Goal: Task Accomplishment & Management: Complete application form

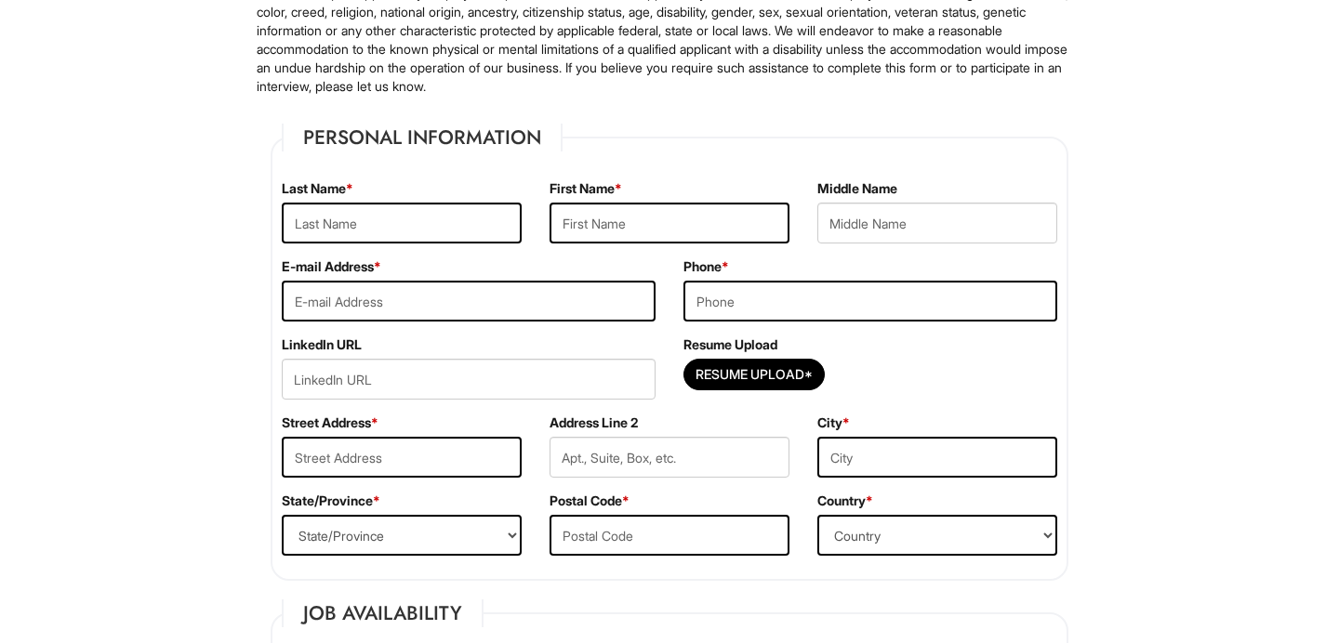
scroll to position [189, 0]
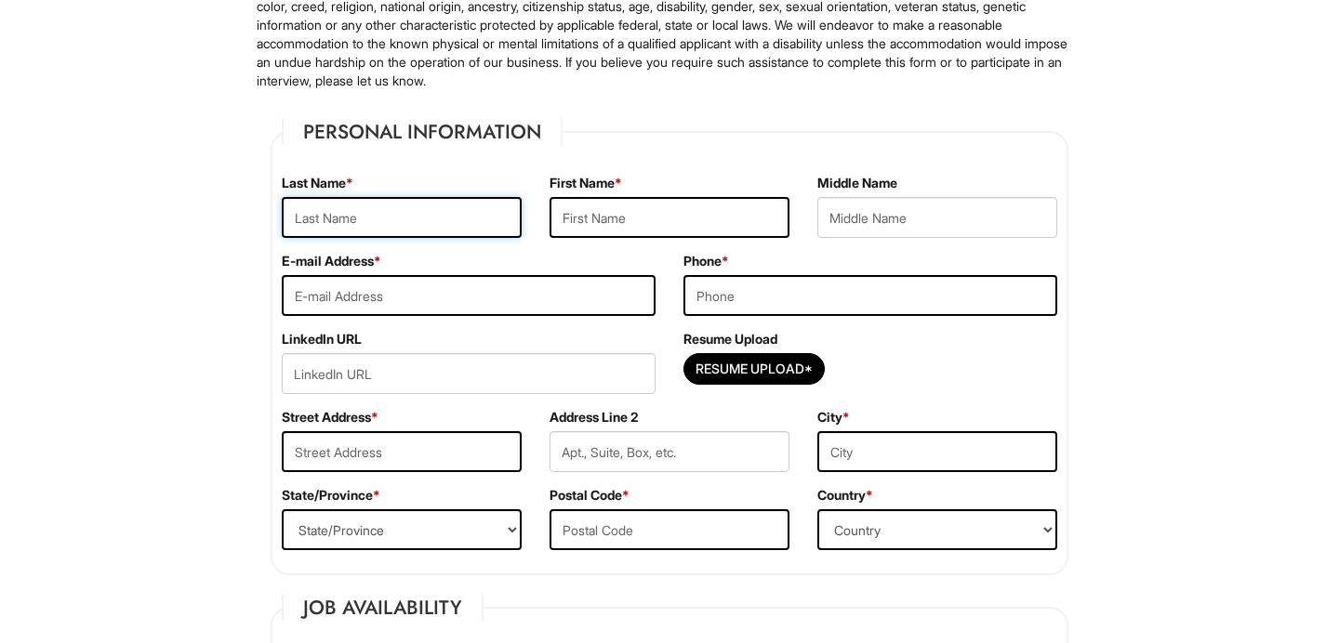
click at [331, 208] on input "text" at bounding box center [402, 217] width 240 height 41
type input "Wamey"
click at [600, 224] on input "text" at bounding box center [669, 217] width 240 height 41
type input "Jaida"
click at [468, 292] on input "email" at bounding box center [469, 295] width 374 height 41
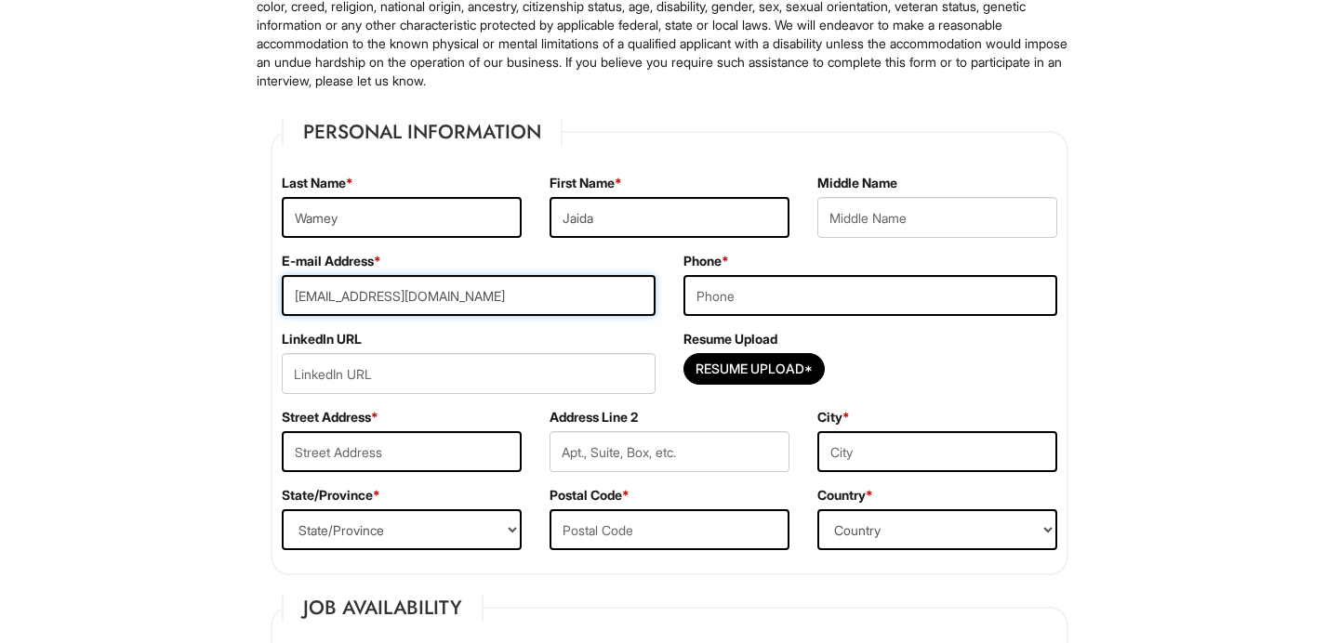
type input "[EMAIL_ADDRESS][DOMAIN_NAME]"
click at [800, 307] on input "tel" at bounding box center [870, 295] width 374 height 41
type input "6786407531"
type input "[STREET_ADDRESS]"
type input "[US_STATE]"
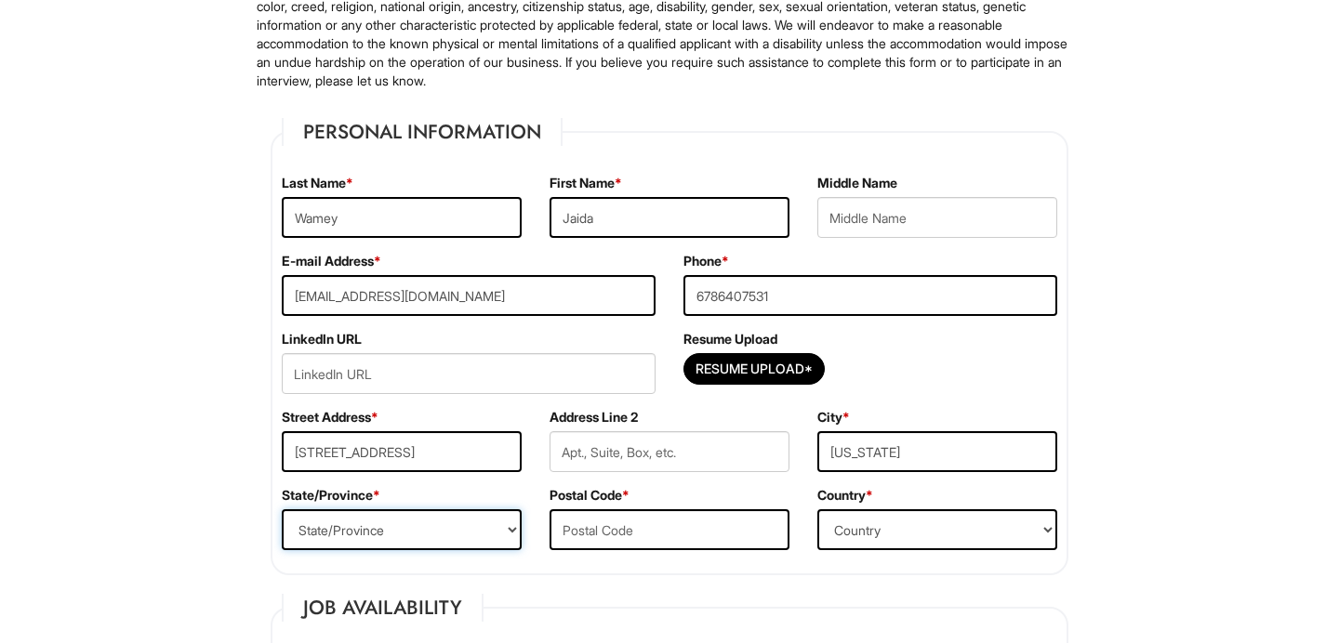
select select "NY"
type input "10011"
select select "[GEOGRAPHIC_DATA]"
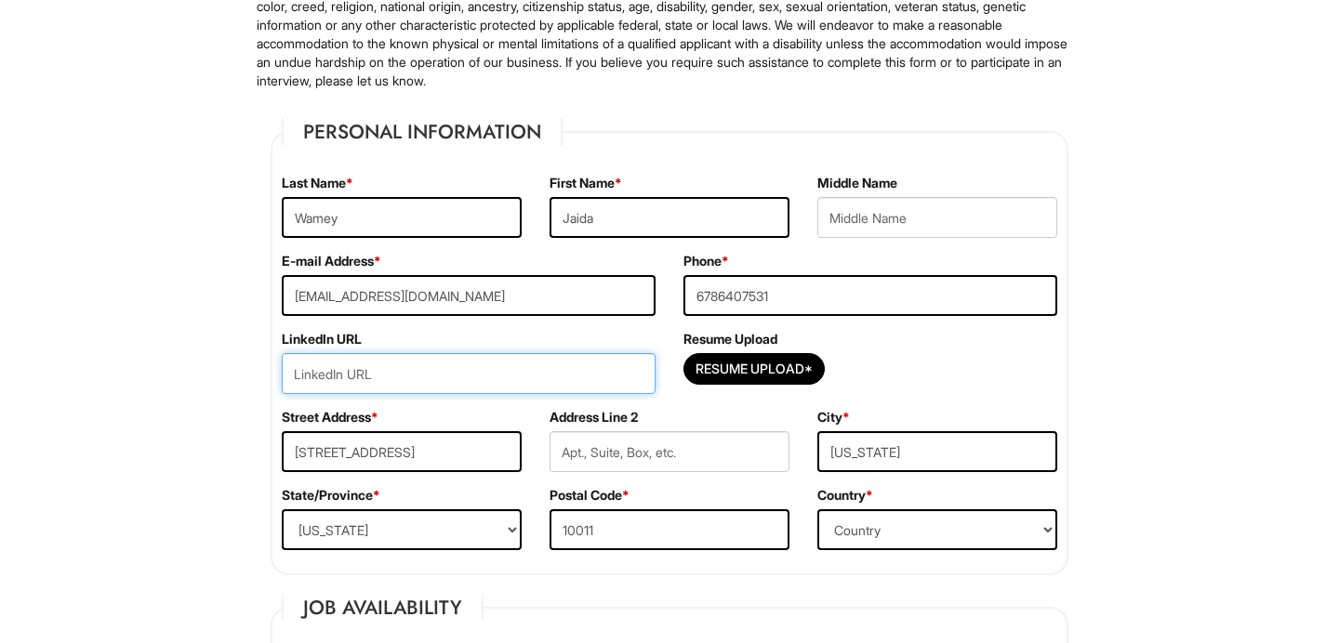
click at [511, 379] on input "url" at bounding box center [469, 373] width 374 height 41
paste input "[URL][DOMAIN_NAME]"
type input "[URL][DOMAIN_NAME]"
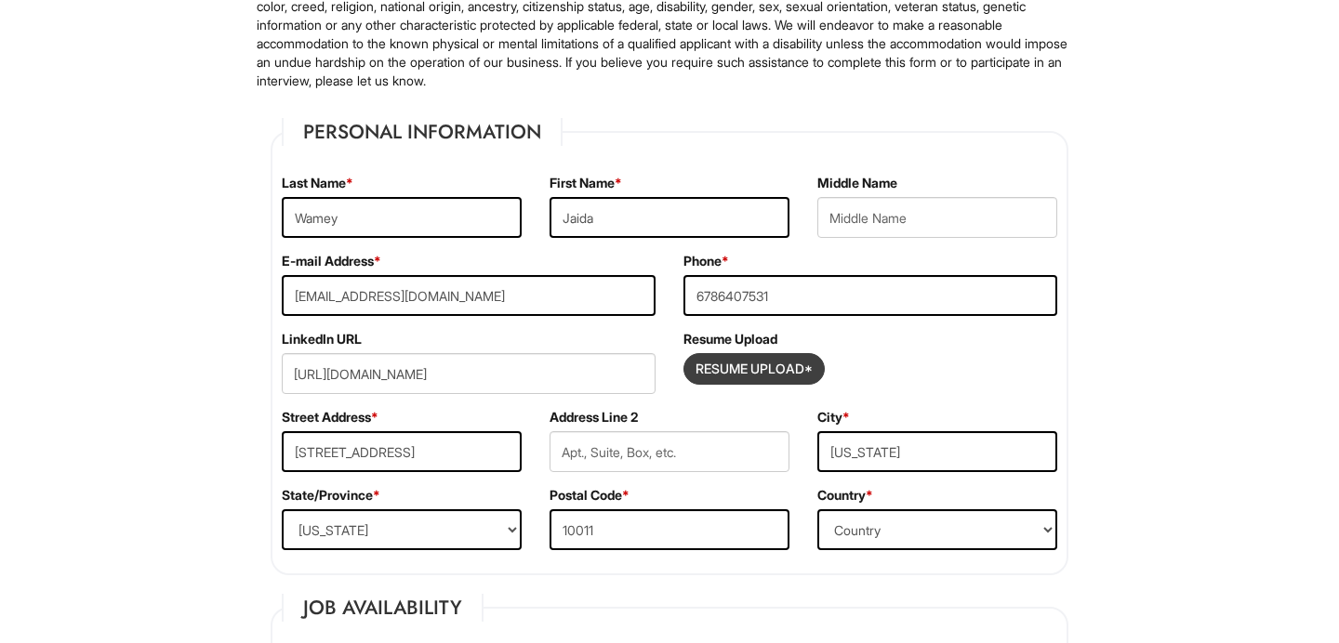
click at [783, 371] on input "Resume Upload*" at bounding box center [753, 369] width 139 height 30
type input "C:\fakepath\[PERSON_NAME] Resume (1).pdf"
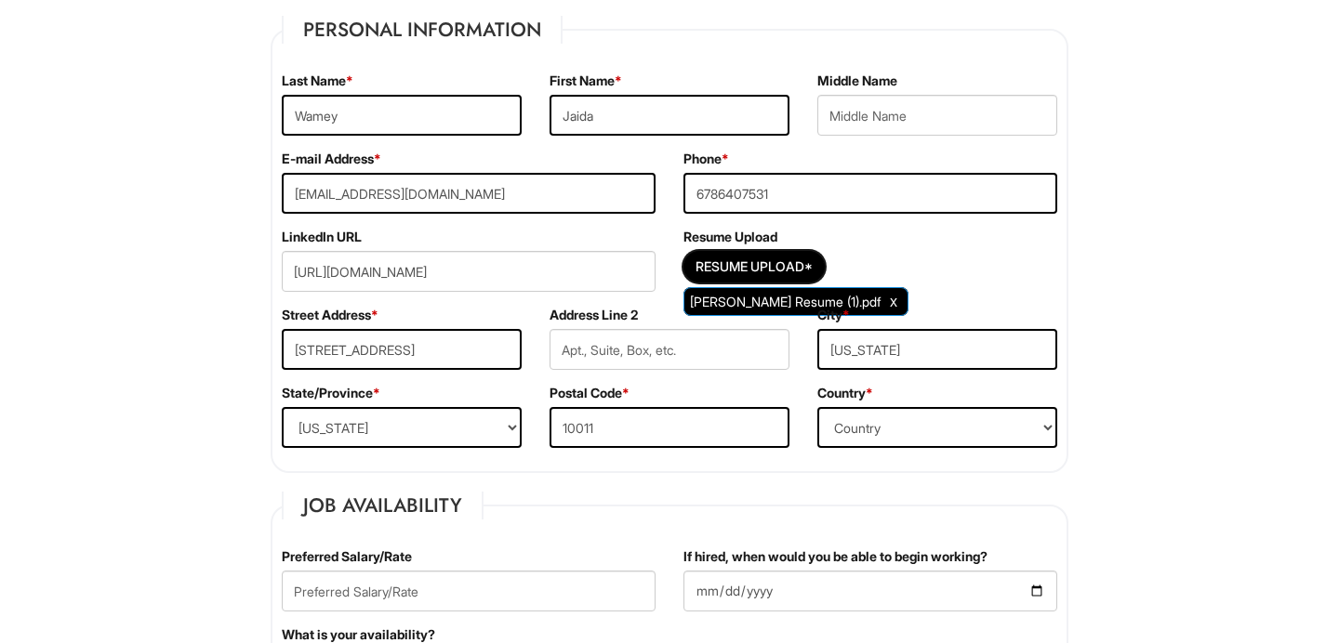
scroll to position [293, 0]
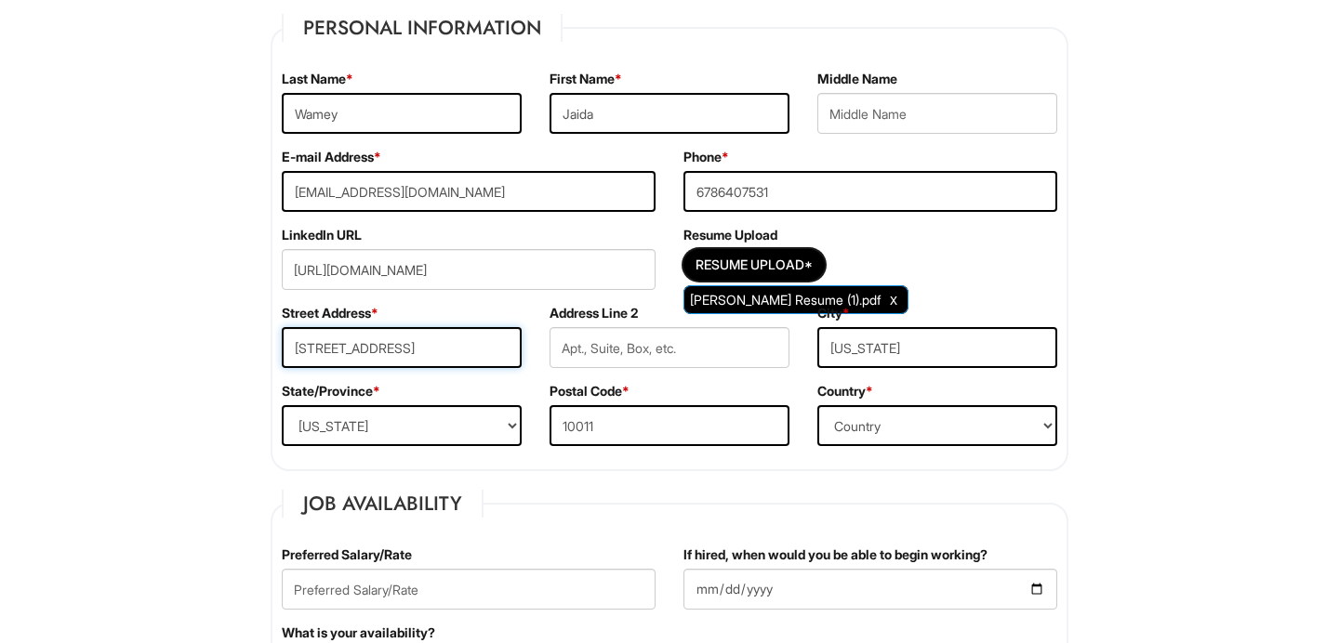
click at [385, 339] on input "[STREET_ADDRESS]" at bounding box center [402, 347] width 240 height 41
click at [337, 346] on input "[STREET_ADDRESS]" at bounding box center [402, 347] width 240 height 41
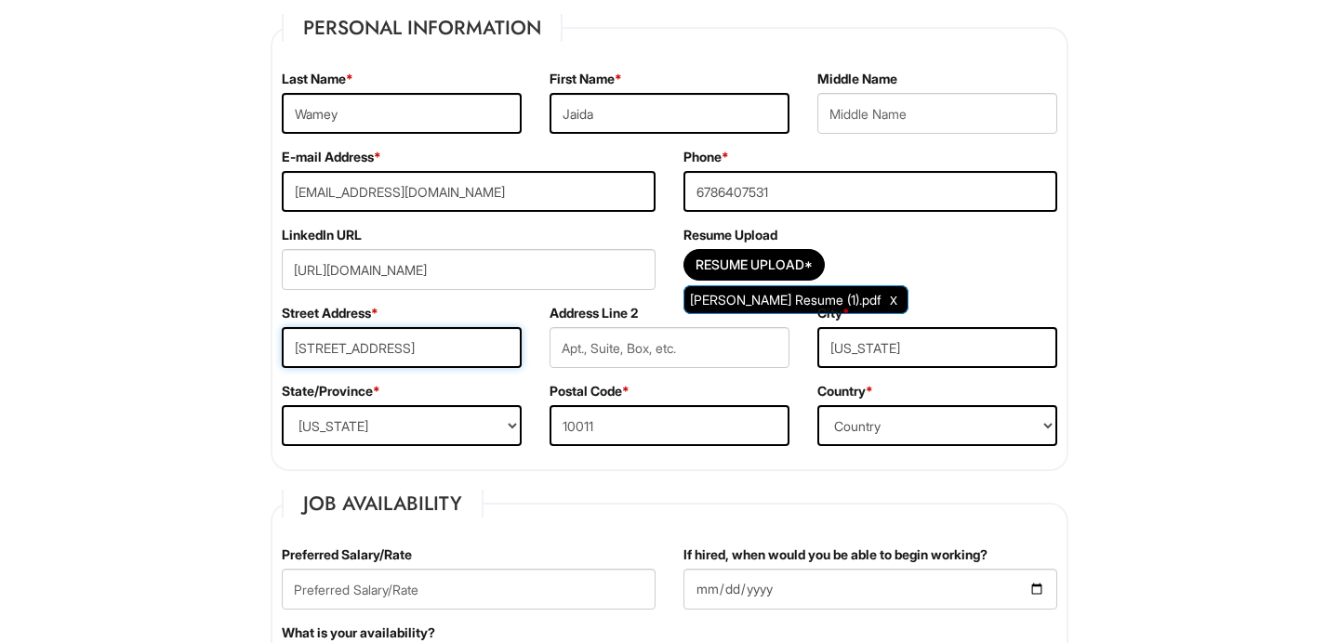
click at [337, 346] on input "[STREET_ADDRESS]" at bounding box center [402, 347] width 240 height 41
type input "[STREET_ADDRESS]"
click at [461, 414] on select "State/Province [US_STATE] [US_STATE] [US_STATE] [US_STATE] [US_STATE] [US_STATE…" at bounding box center [402, 425] width 240 height 41
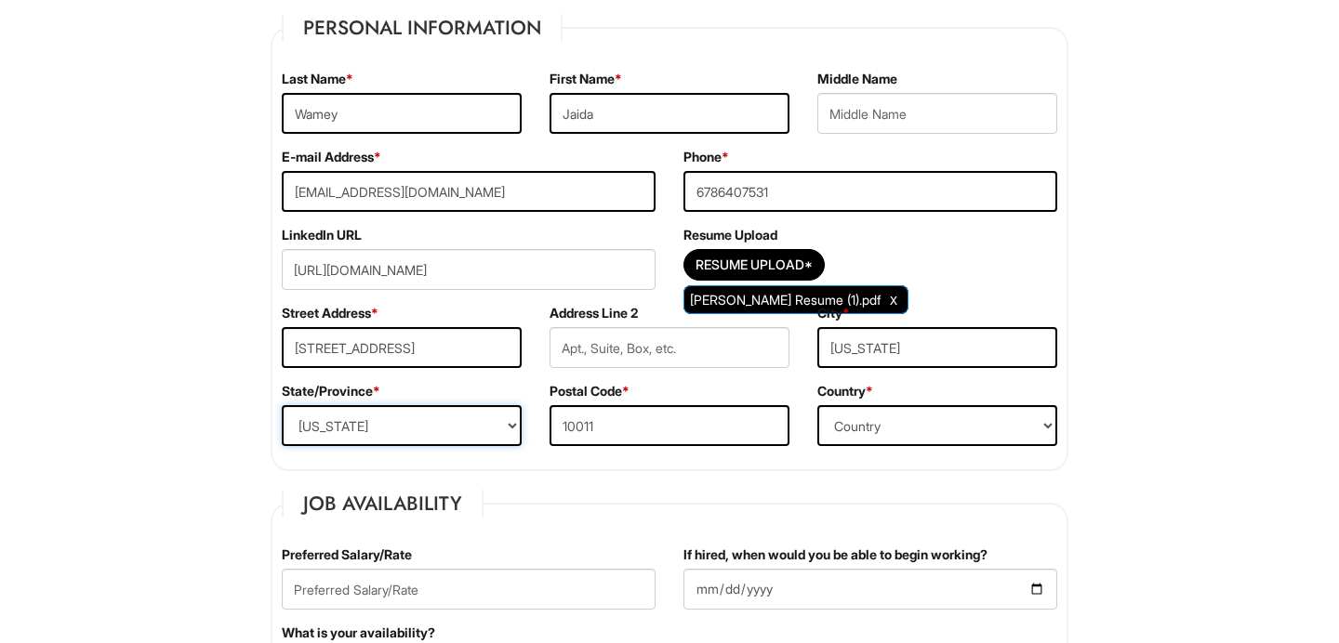
click at [282, 405] on select "State/Province [US_STATE] [US_STATE] [US_STATE] [US_STATE] [US_STATE] [US_STATE…" at bounding box center [402, 425] width 240 height 41
click at [660, 426] on input "10011" at bounding box center [669, 425] width 240 height 41
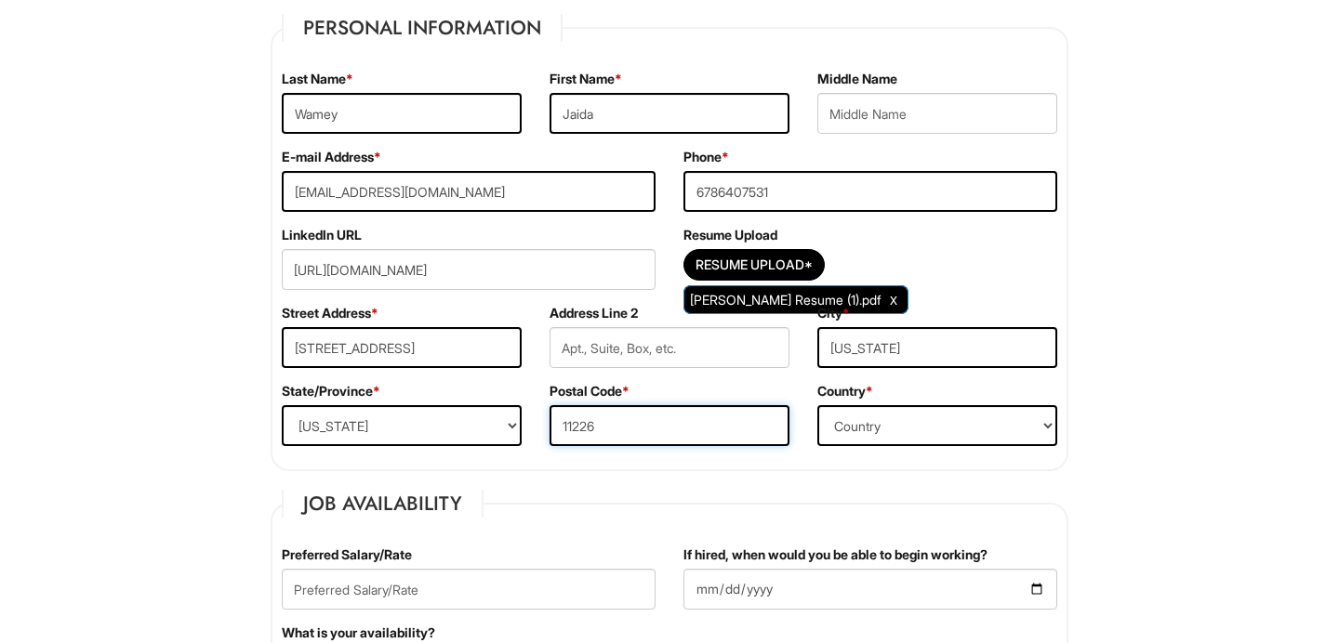
type input "11226"
click at [902, 351] on input "[US_STATE]" at bounding box center [937, 347] width 240 height 41
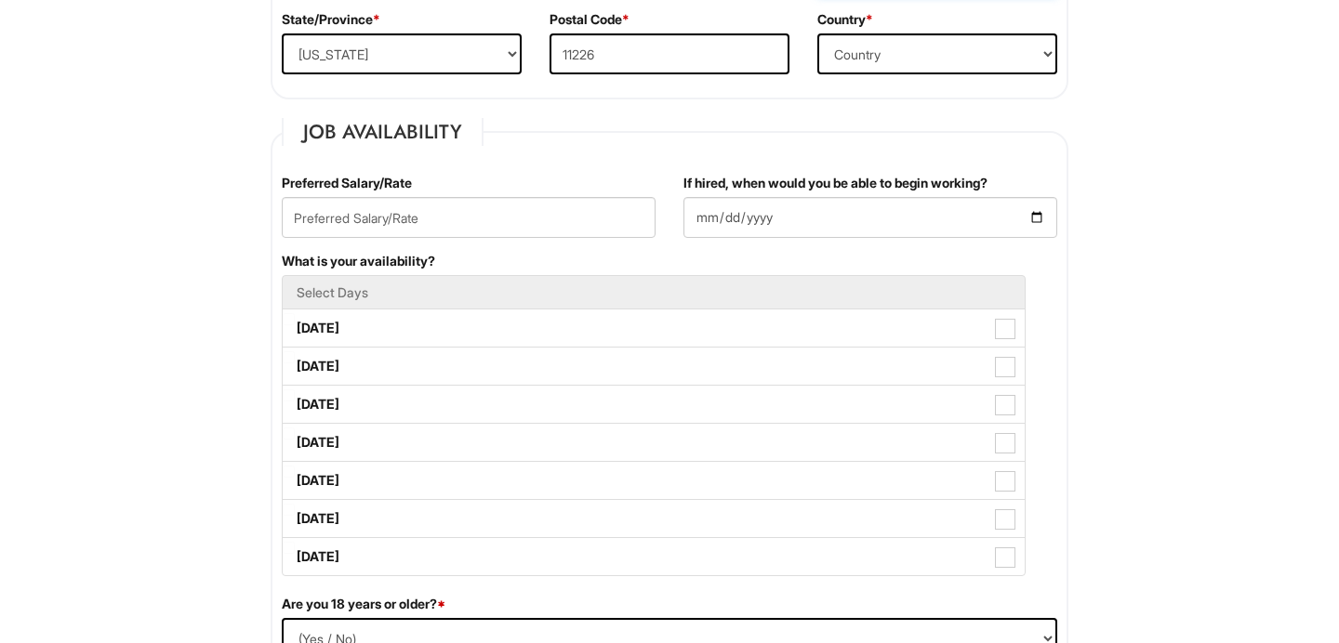
scroll to position [706, 0]
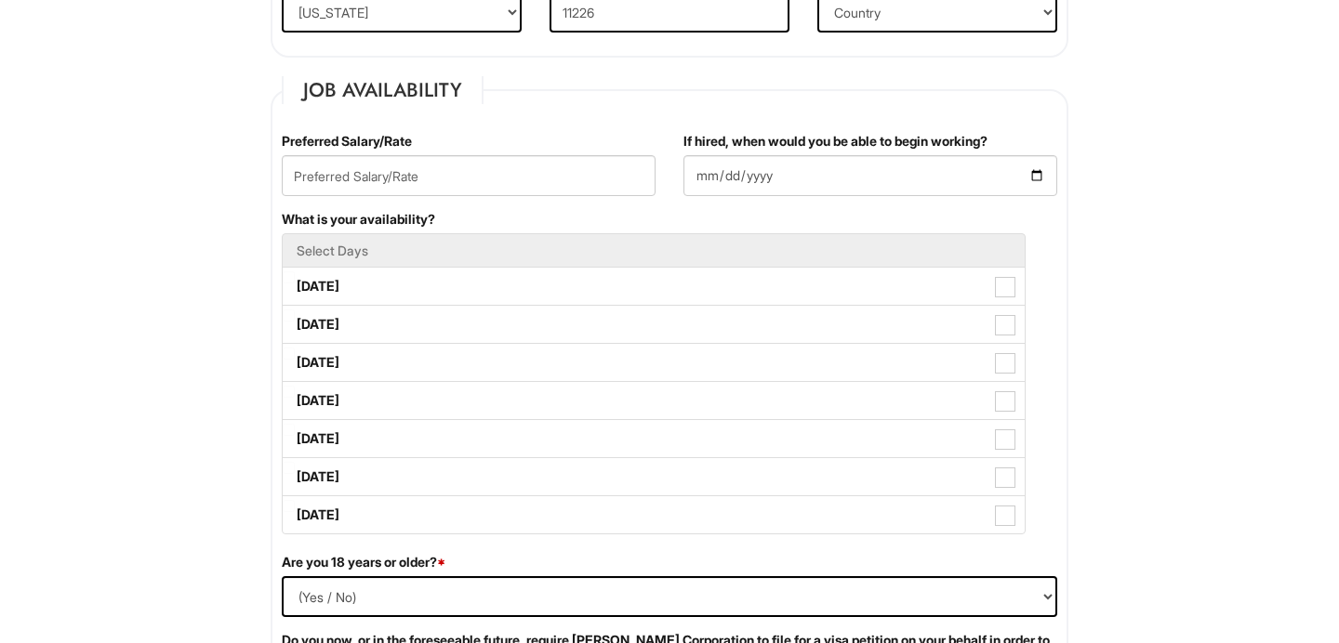
type input "[GEOGRAPHIC_DATA]"
click at [434, 169] on input "text" at bounding box center [469, 175] width 374 height 41
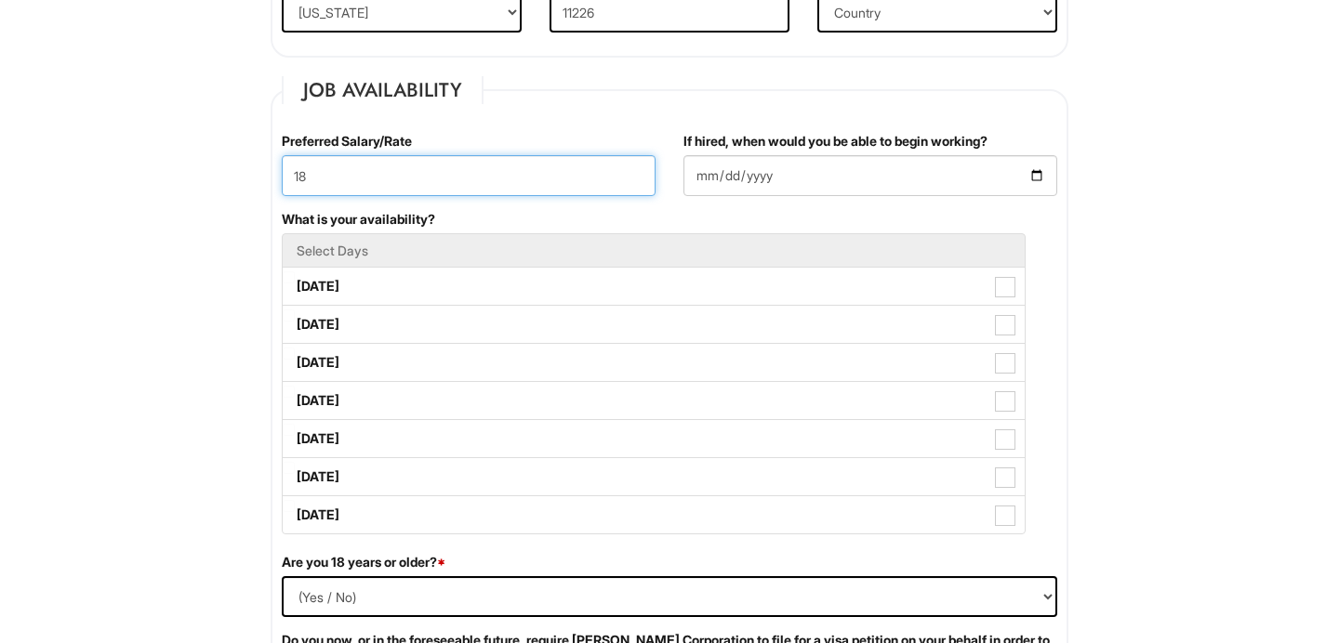
type input "18"
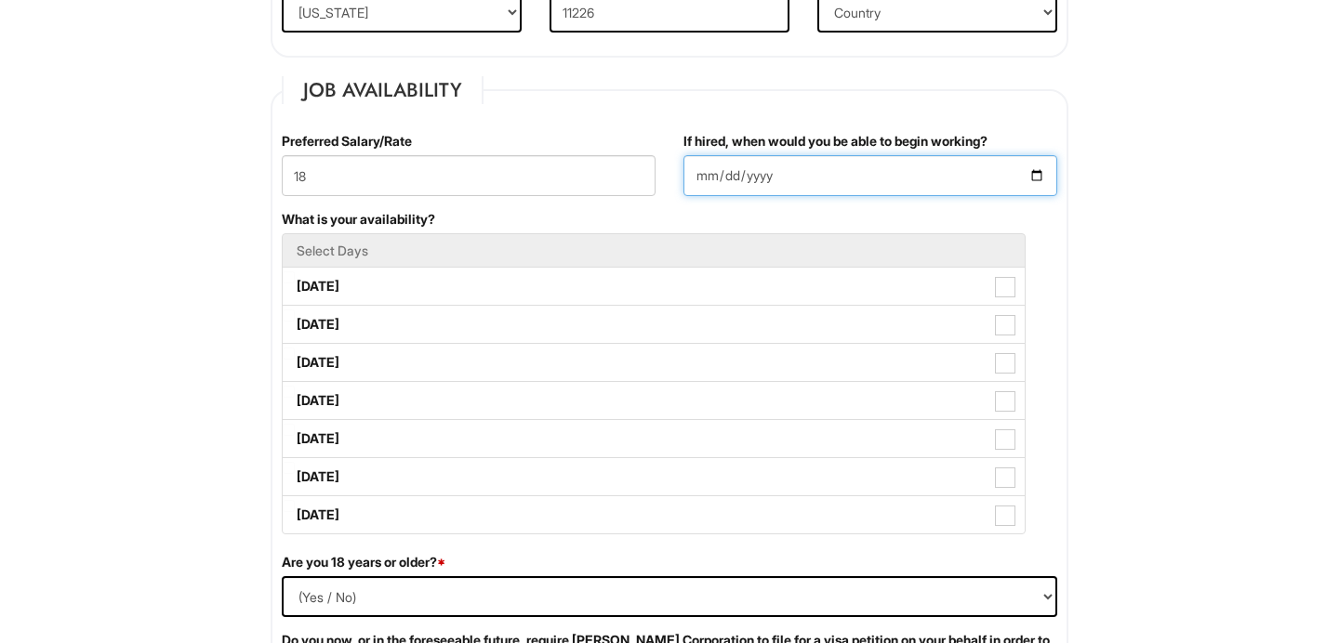
click at [810, 194] on input "If hired, when would you be able to begin working?" at bounding box center [870, 175] width 374 height 41
click at [790, 181] on input "If hired, when would you be able to begin working?" at bounding box center [870, 175] width 374 height 41
click at [1023, 169] on input "If hired, when would you be able to begin working?" at bounding box center [870, 175] width 374 height 41
click at [1042, 179] on input "If hired, when would you be able to begin working?" at bounding box center [870, 175] width 374 height 41
type input "[DATE]"
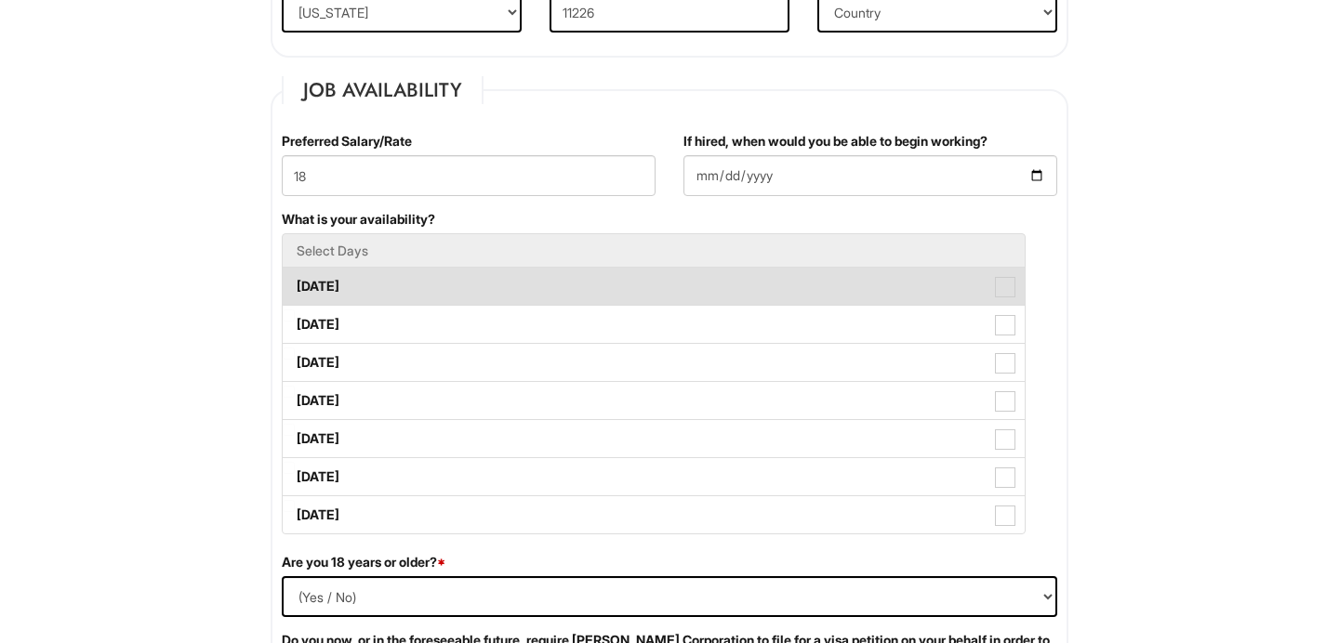
click at [914, 289] on label "[DATE]" at bounding box center [654, 286] width 742 height 37
click at [295, 284] on Available_Monday "[DATE]" at bounding box center [289, 277] width 12 height 12
checkbox Available_Monday "true"
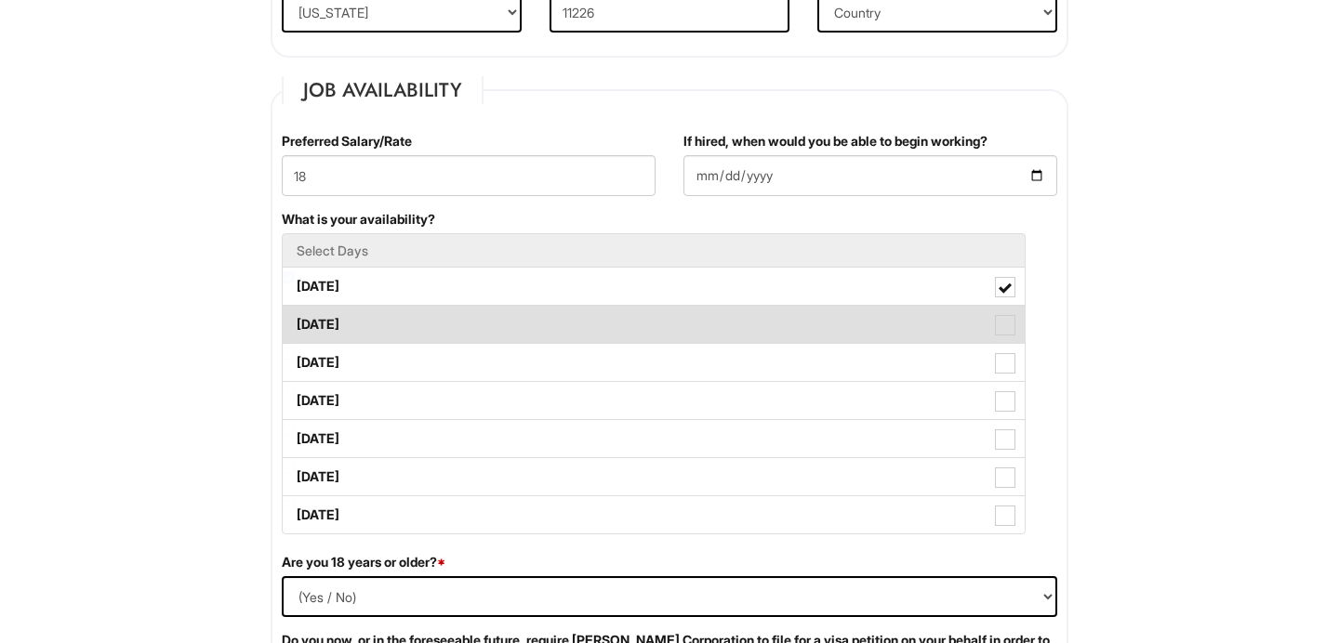
click at [906, 330] on label "[DATE]" at bounding box center [654, 324] width 742 height 37
click at [295, 322] on Available_Tuesday "[DATE]" at bounding box center [289, 316] width 12 height 12
checkbox Available_Tuesday "true"
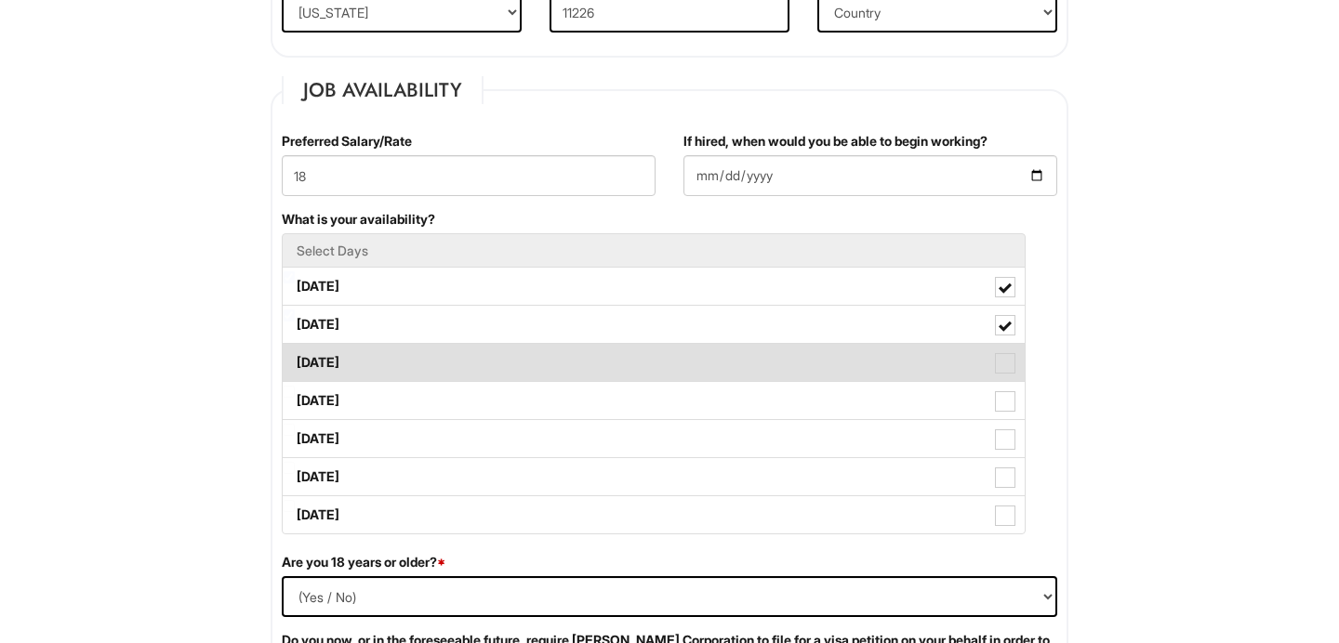
click at [908, 361] on label "[DATE]" at bounding box center [654, 362] width 742 height 37
click at [295, 360] on Available_Wednesday "[DATE]" at bounding box center [289, 354] width 12 height 12
checkbox Available_Wednesday "true"
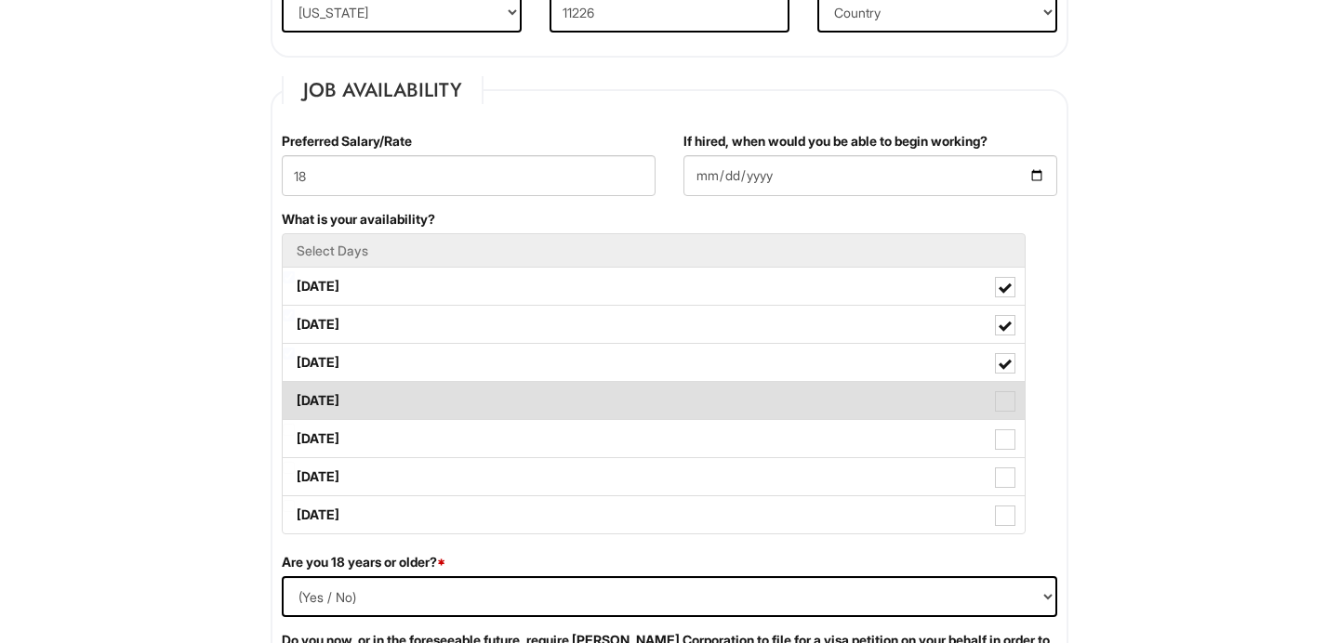
click at [908, 401] on label "[DATE]" at bounding box center [654, 400] width 742 height 37
click at [295, 398] on Available_Thursday "[DATE]" at bounding box center [289, 392] width 12 height 12
checkbox Available_Thursday "true"
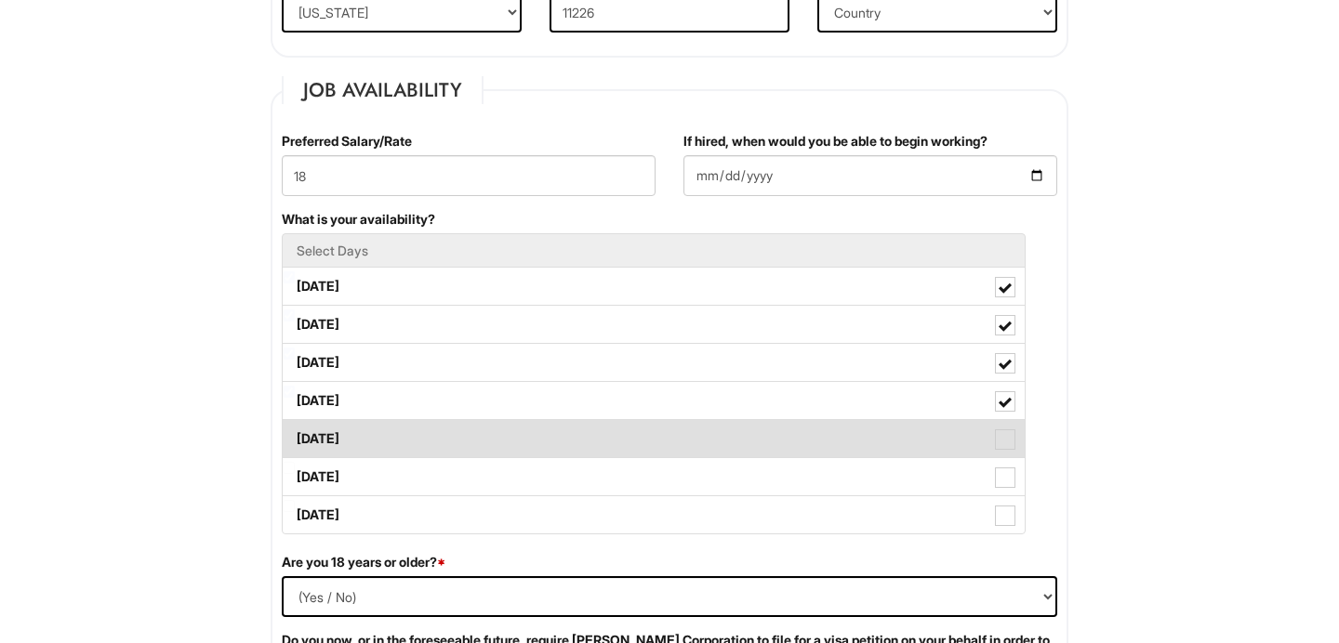
click at [912, 433] on label "[DATE]" at bounding box center [654, 438] width 742 height 37
click at [295, 433] on Available_Friday "[DATE]" at bounding box center [289, 430] width 12 height 12
checkbox Available_Friday "true"
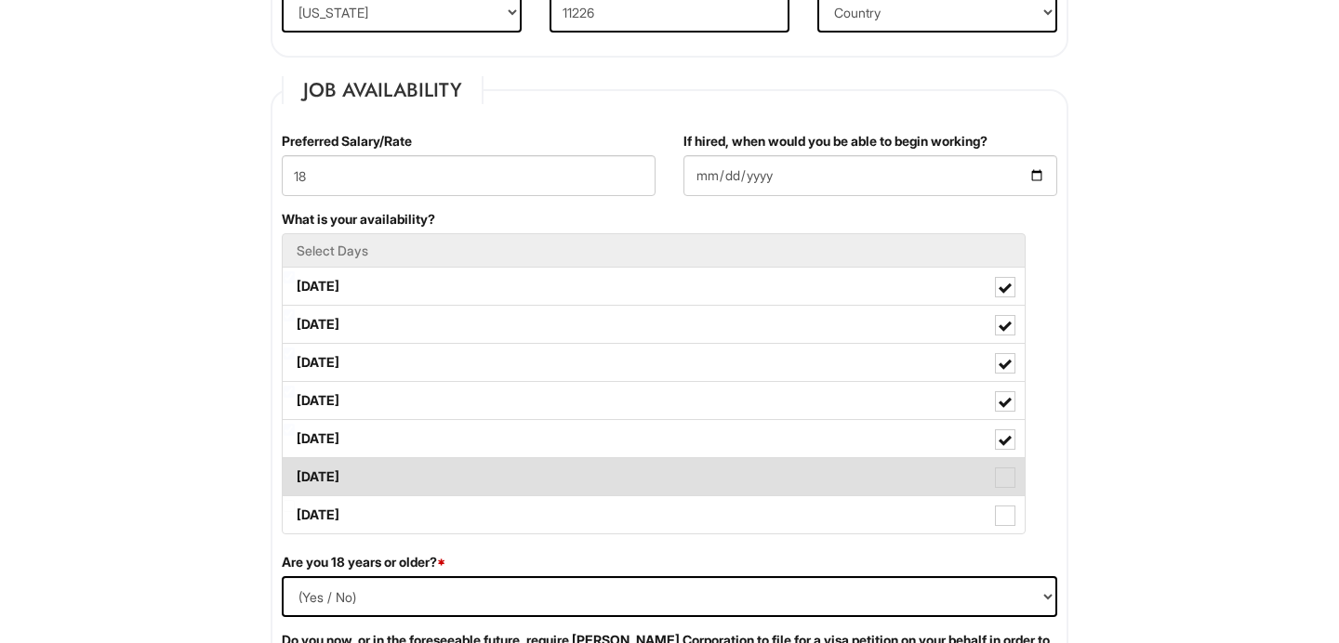
click at [912, 475] on label "[DATE]" at bounding box center [654, 476] width 742 height 37
click at [295, 474] on Available_Saturday "[DATE]" at bounding box center [289, 468] width 12 height 12
checkbox Available_Saturday "true"
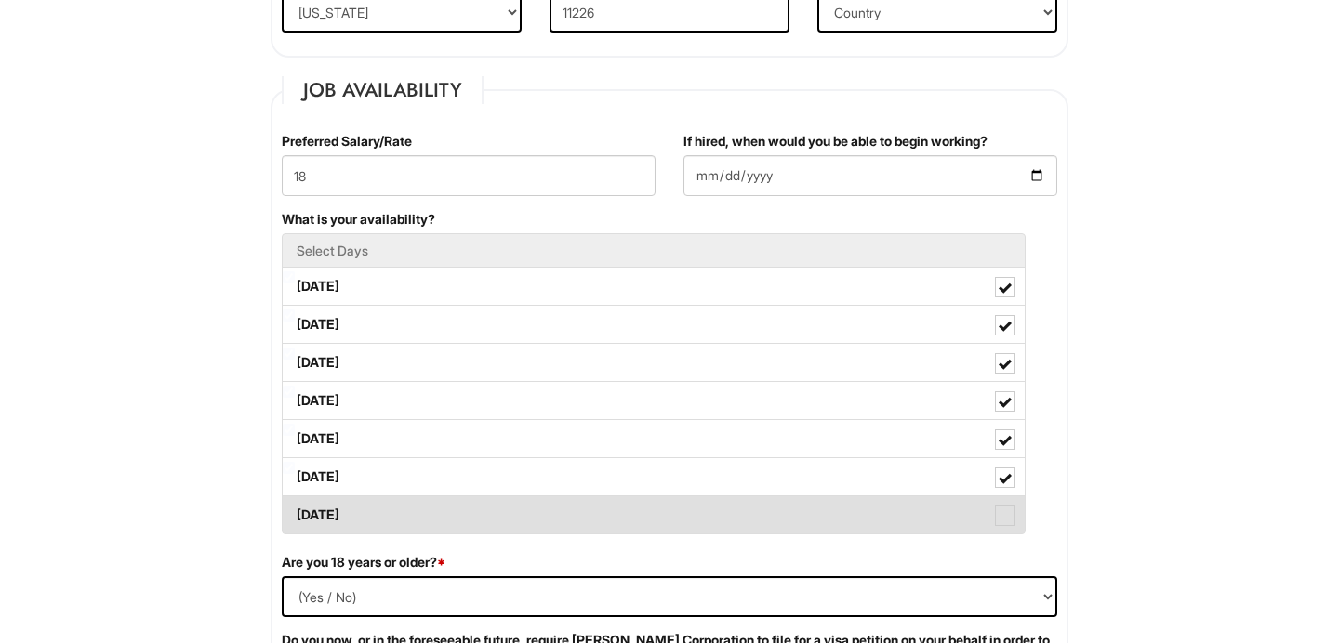
click at [915, 520] on label "[DATE]" at bounding box center [654, 514] width 742 height 37
click at [295, 512] on Available_Sunday "[DATE]" at bounding box center [289, 506] width 12 height 12
checkbox Available_Sunday "true"
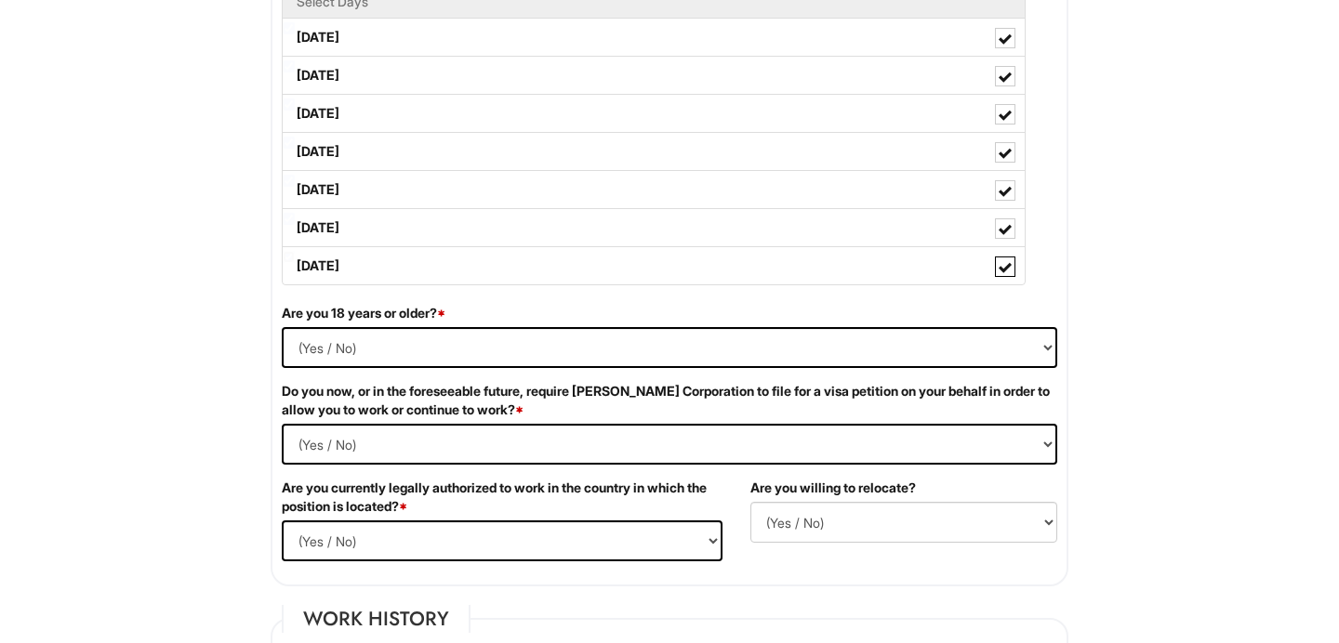
scroll to position [973, 0]
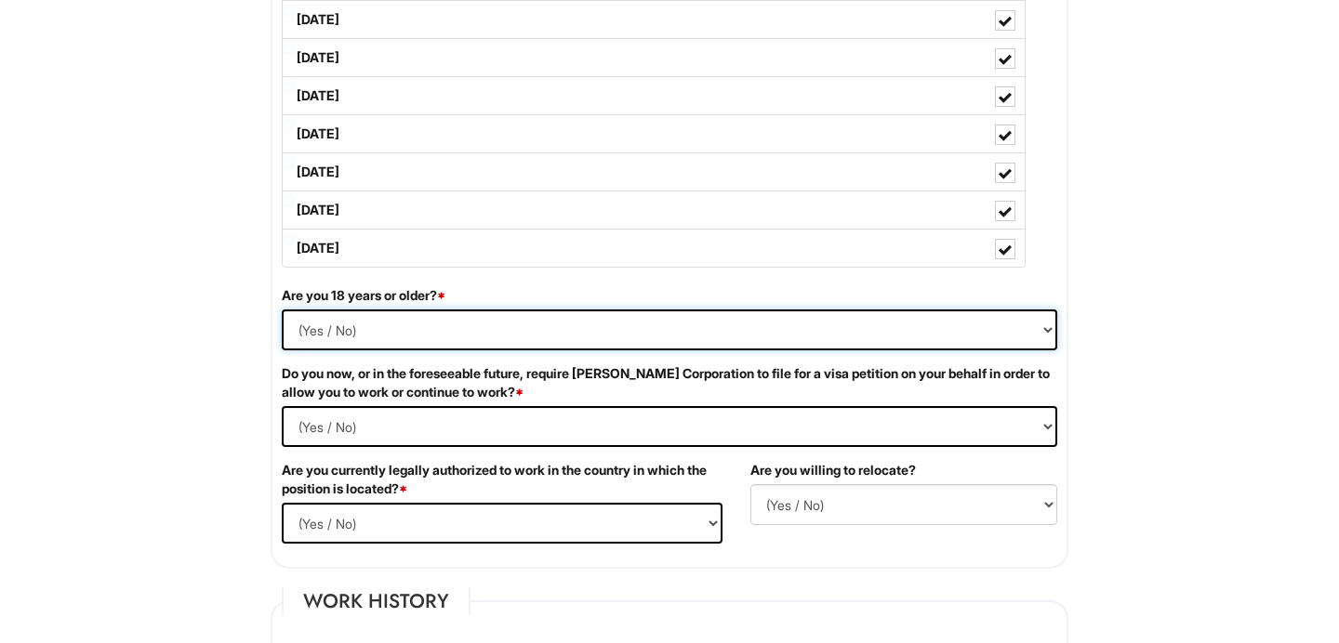
click at [904, 341] on select "(Yes / No) Yes No" at bounding box center [669, 330] width 775 height 41
select select "Yes"
click at [282, 310] on select "(Yes / No) Yes No" at bounding box center [669, 330] width 775 height 41
click at [760, 418] on Required "(Yes / No) Yes No" at bounding box center [669, 426] width 775 height 41
click at [282, 406] on Required "(Yes / No) Yes No" at bounding box center [669, 426] width 775 height 41
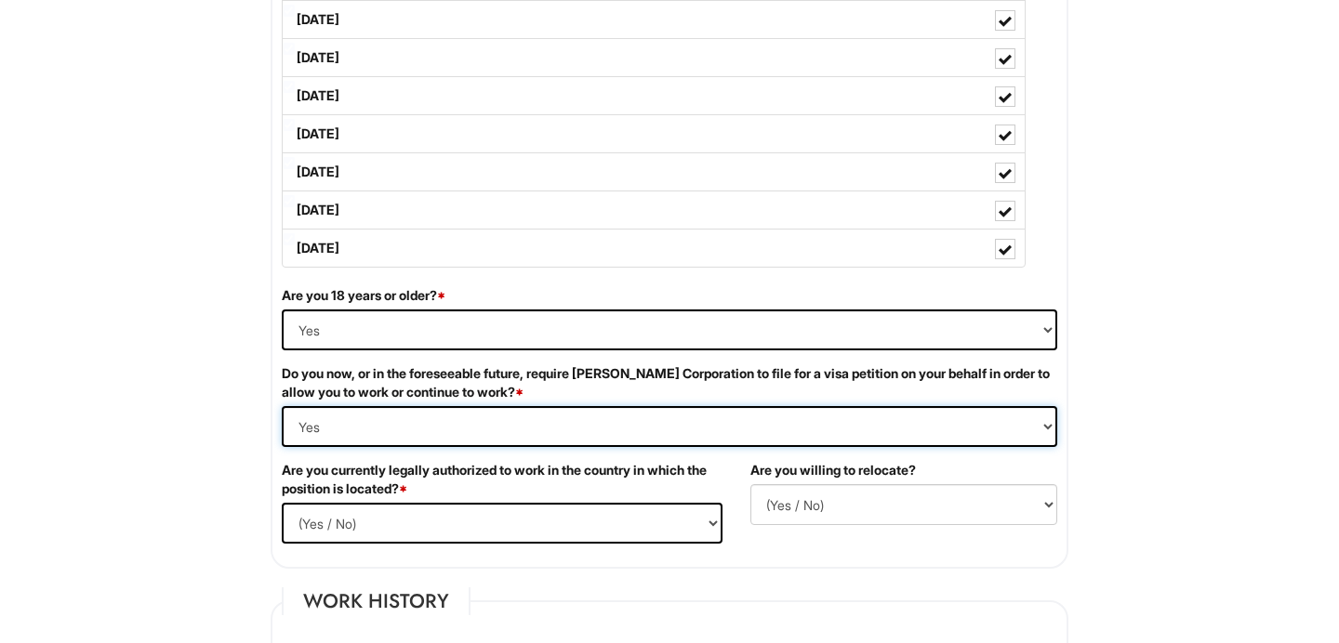
click at [729, 425] on Required "(Yes / No) Yes No" at bounding box center [669, 426] width 775 height 41
select Required "No"
click at [282, 406] on Required "(Yes / No) Yes No" at bounding box center [669, 426] width 775 height 41
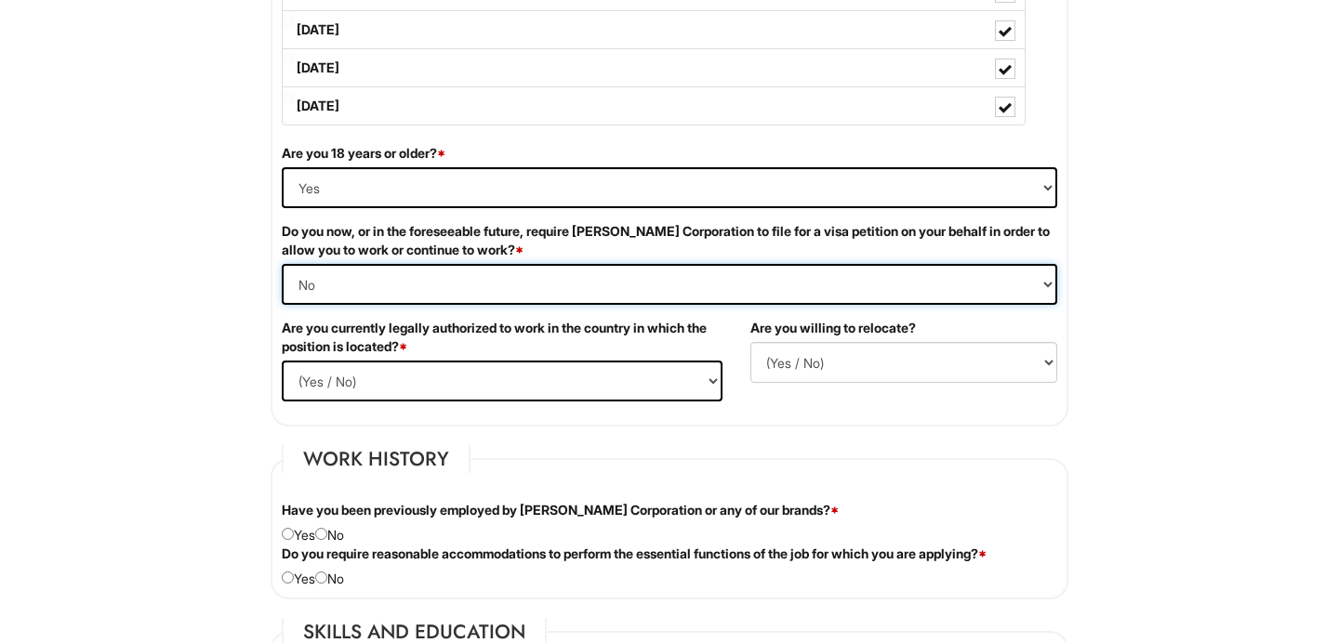
scroll to position [1116, 0]
click at [627, 381] on select "(Yes / No) Yes No" at bounding box center [502, 380] width 441 height 41
select select "Yes"
click at [282, 360] on select "(Yes / No) Yes No" at bounding box center [502, 380] width 441 height 41
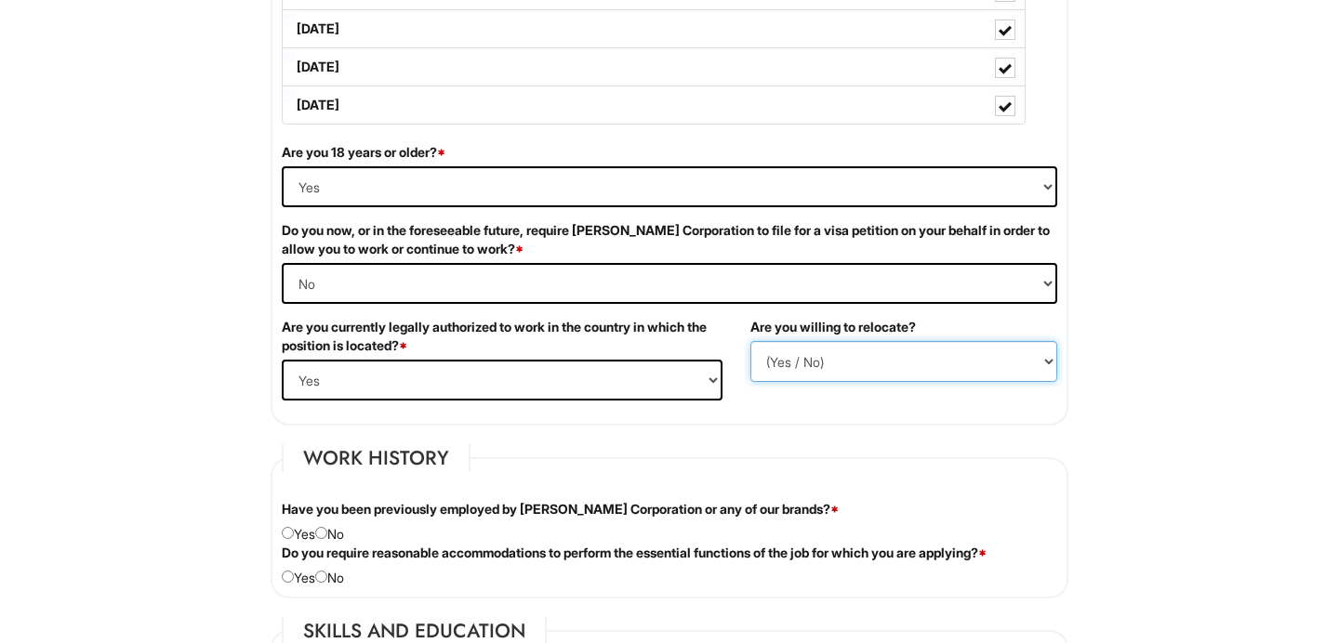
click at [813, 372] on select "(Yes / No) No Yes" at bounding box center [903, 361] width 307 height 41
select select "Y"
click at [750, 341] on select "(Yes / No) No Yes" at bounding box center [903, 361] width 307 height 41
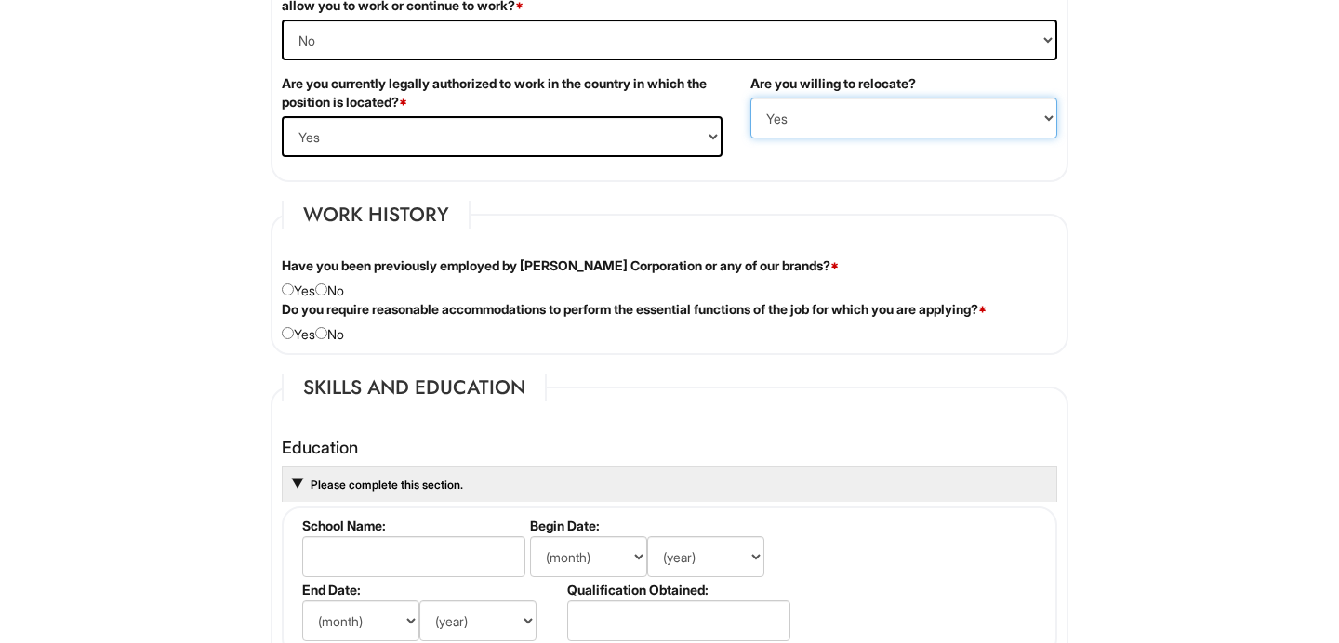
scroll to position [1368, 0]
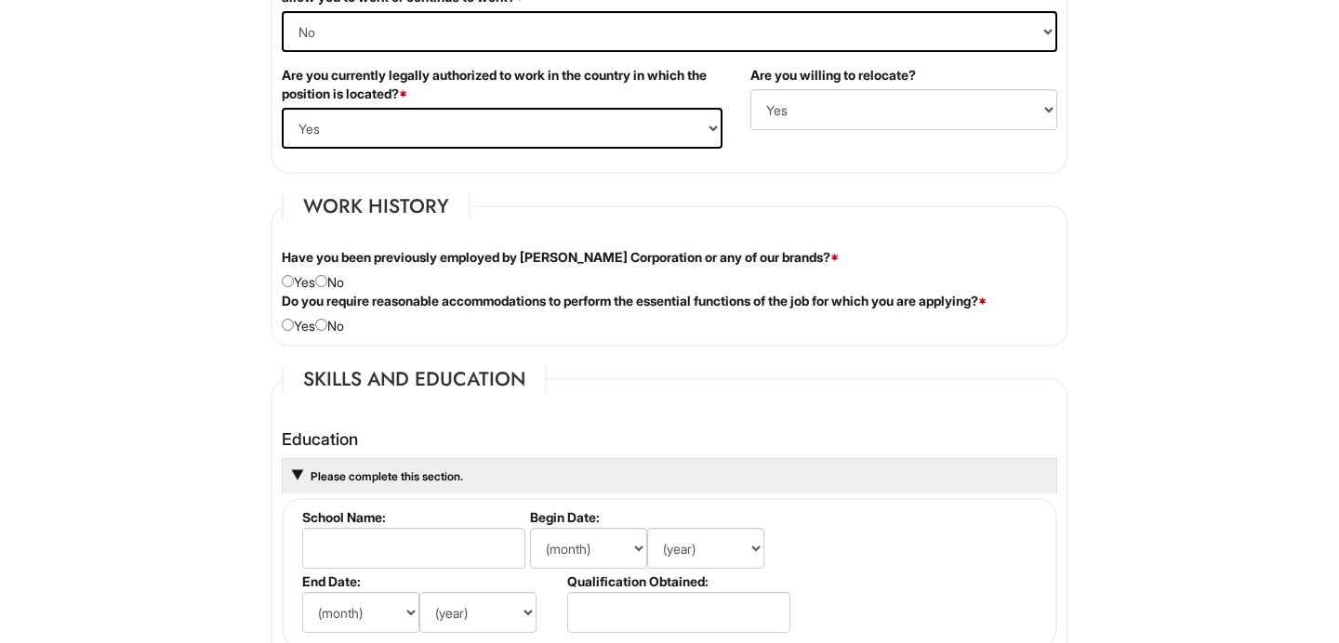
click at [330, 289] on div "Have you been previously employed by [PERSON_NAME] Corporation or any of our br…" at bounding box center [669, 270] width 803 height 44
click at [327, 281] on input "radio" at bounding box center [321, 281] width 12 height 12
radio input "true"
click at [324, 333] on div "Do you require reasonable accommodations to perform the essential functions of …" at bounding box center [669, 314] width 803 height 44
click at [326, 326] on input "radio" at bounding box center [321, 325] width 12 height 12
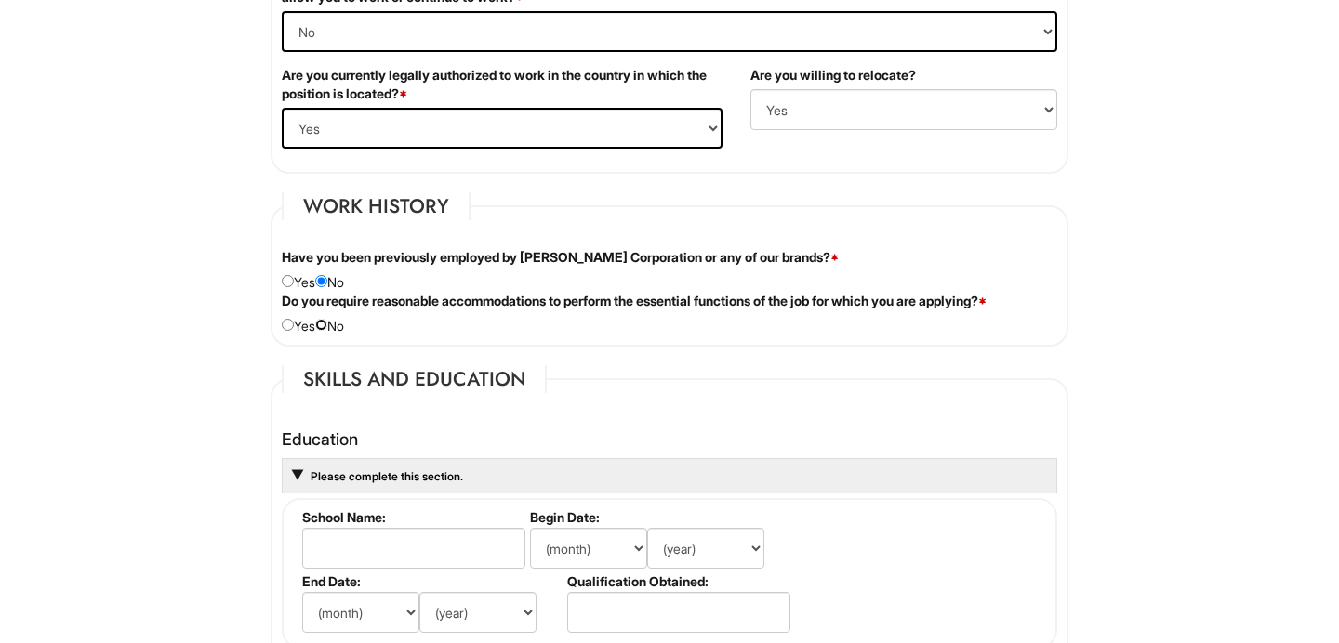
radio input "true"
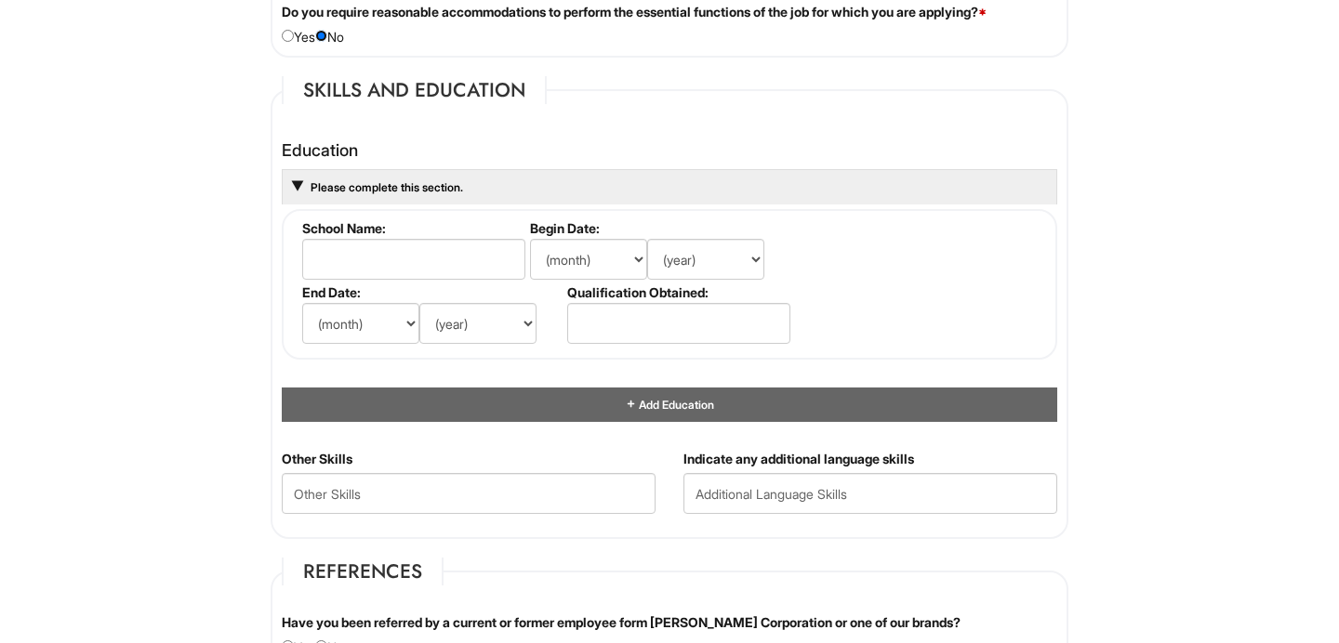
scroll to position [1662, 0]
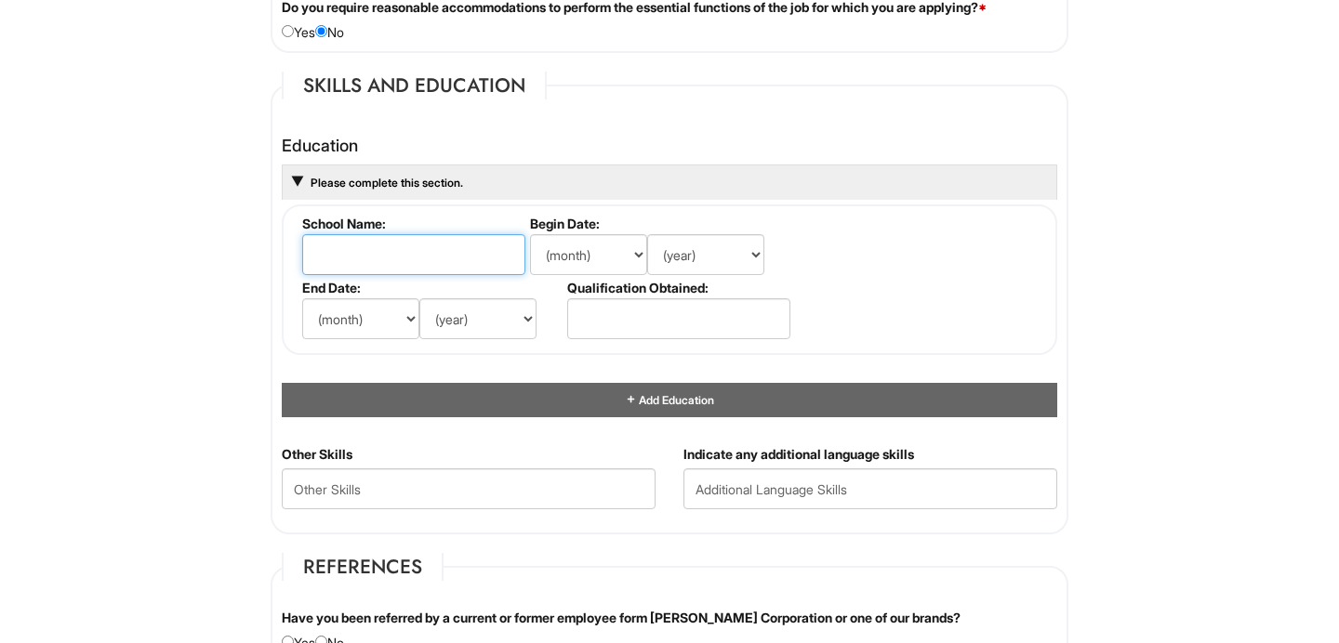
click at [389, 257] on input "text" at bounding box center [413, 254] width 223 height 41
type input "Fashion Institute of technology"
click at [582, 249] on select "(month) Jan Feb Mar Apr May Jun [DATE] Aug Sep Oct Nov Dec" at bounding box center [588, 254] width 117 height 41
click at [530, 234] on select "(month) Jan Feb Mar Apr May Jun [DATE] Aug Sep Oct Nov Dec" at bounding box center [588, 254] width 117 height 41
click at [582, 249] on select "(month) Jan Feb Mar Apr May Jun [DATE] Aug Sep Oct Nov Dec" at bounding box center [588, 254] width 117 height 41
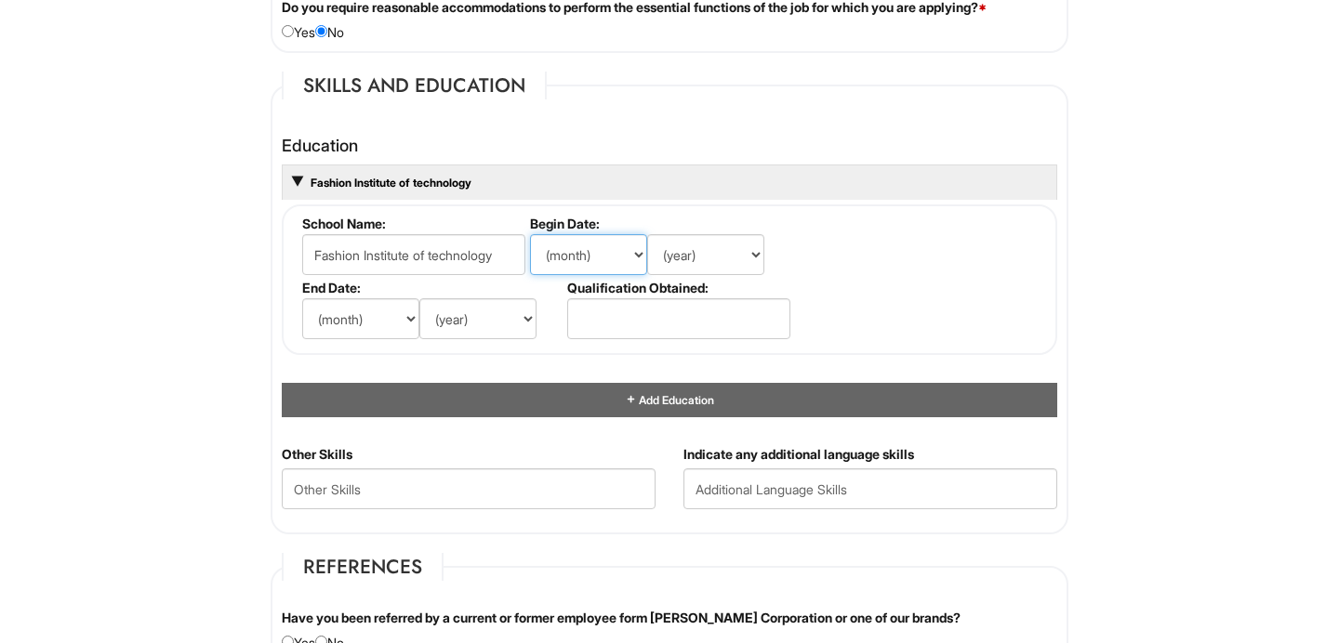
click at [530, 234] on select "(month) Jan Feb Mar Apr May Jun [DATE] Aug Sep Oct Nov Dec" at bounding box center [588, 254] width 117 height 41
click at [687, 249] on select "(year) 2029 2028 2027 2026 2025 2024 2023 2022 2021 2020 2019 2018 2017 2016 20…" at bounding box center [705, 254] width 117 height 41
click at [592, 246] on select "(month) Jan Feb Mar Apr May Jun [DATE] Aug Sep Oct Nov Dec" at bounding box center [588, 254] width 117 height 41
select select "8"
click at [530, 234] on select "(month) Jan Feb Mar Apr May Jun [DATE] Aug Sep Oct Nov Dec" at bounding box center [588, 254] width 117 height 41
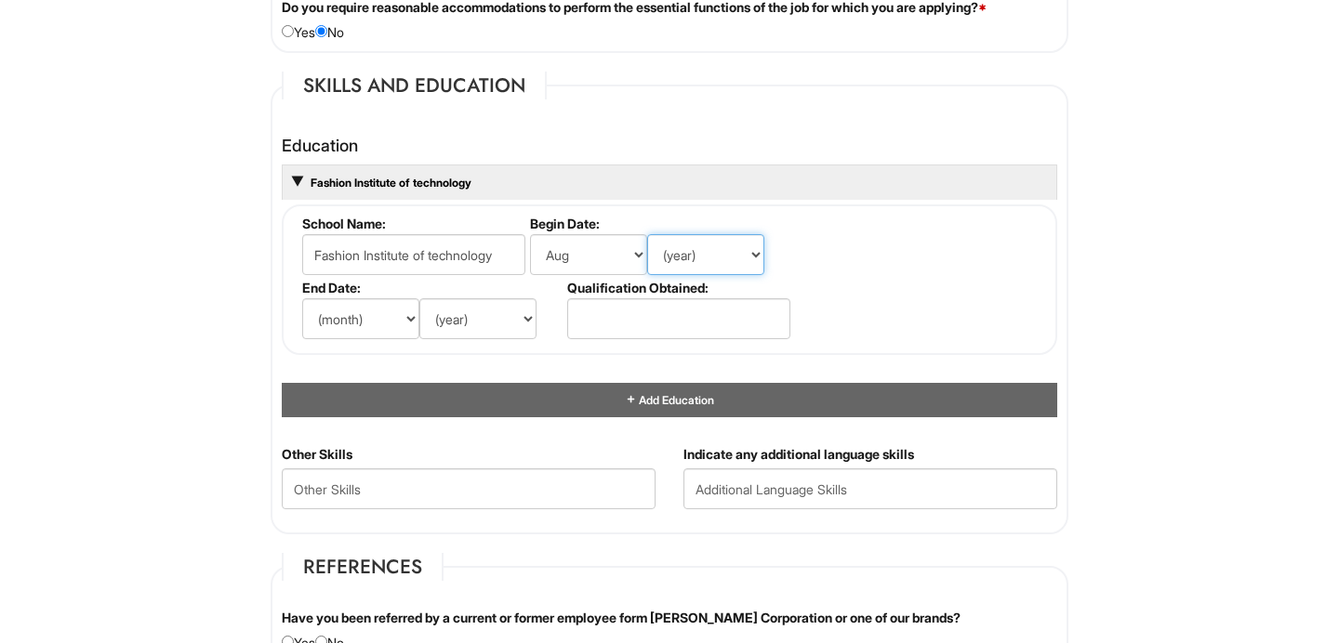
click at [694, 261] on select "(year) 2029 2028 2027 2026 2025 2024 2023 2022 2021 2020 2019 2018 2017 2016 20…" at bounding box center [705, 254] width 117 height 41
select select "2023"
click at [647, 234] on select "(year) 2029 2028 2027 2026 2025 2024 2023 2022 2021 2020 2019 2018 2017 2016 20…" at bounding box center [705, 254] width 117 height 41
click at [376, 321] on select "(month) Jan Feb Mar Apr May Jun [DATE] Aug Sep Oct Nov Dec" at bounding box center [360, 318] width 117 height 41
select select "5"
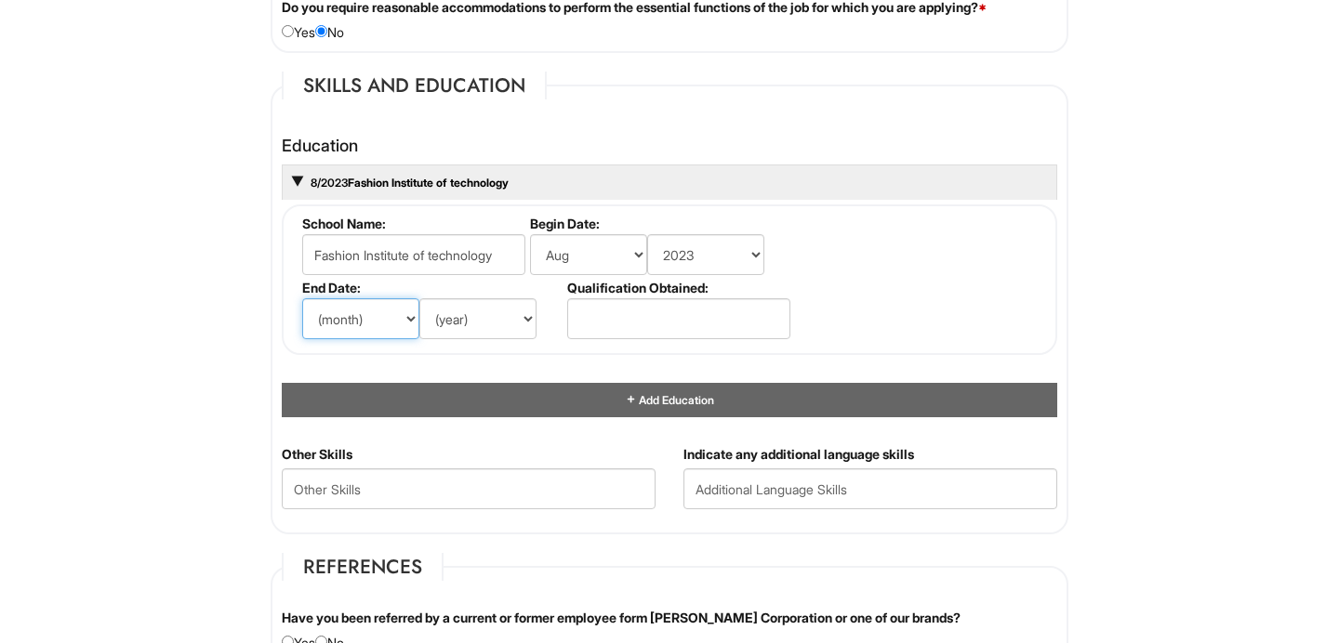
click at [302, 298] on select "(month) Jan Feb Mar Apr May Jun [DATE] Aug Sep Oct Nov Dec" at bounding box center [360, 318] width 117 height 41
click at [467, 306] on select "(year) 2029 2028 2027 2026 2025 2024 2023 2022 2021 2020 2019 2018 2017 2016 20…" at bounding box center [477, 318] width 117 height 41
select select "2027"
click at [419, 298] on select "(year) 2029 2028 2027 2026 2025 2024 2023 2022 2021 2020 2019 2018 2017 2016 20…" at bounding box center [477, 318] width 117 height 41
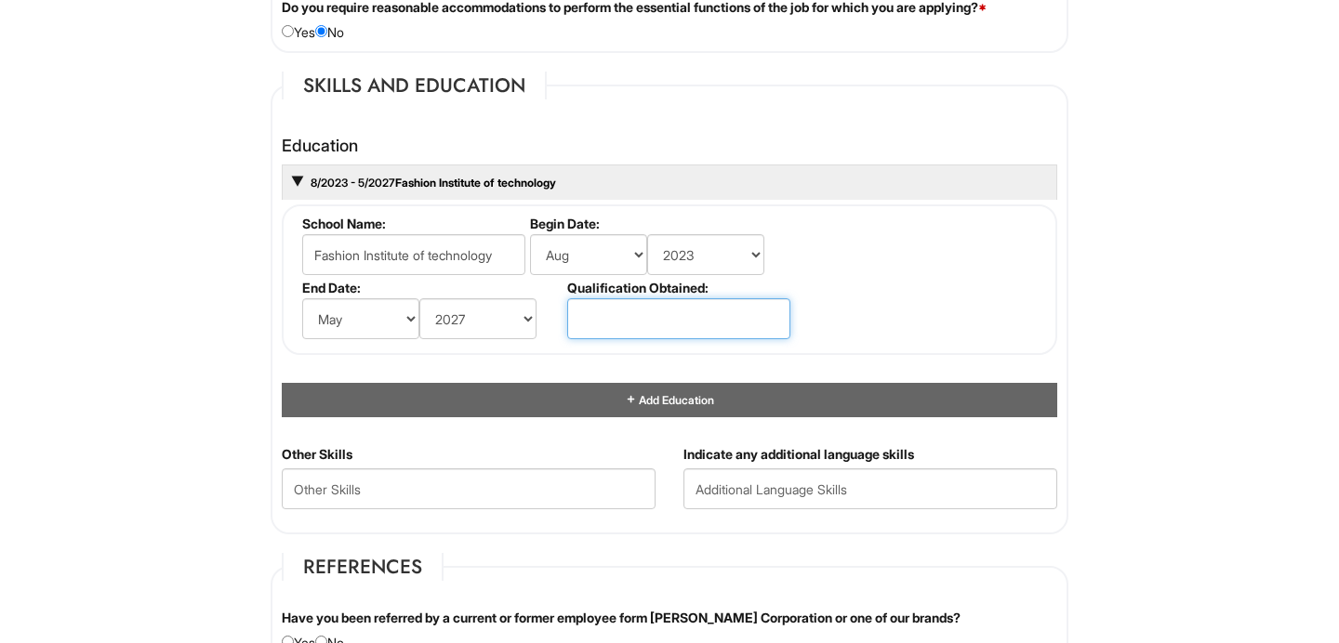
click at [600, 329] on input "text" at bounding box center [678, 318] width 223 height 41
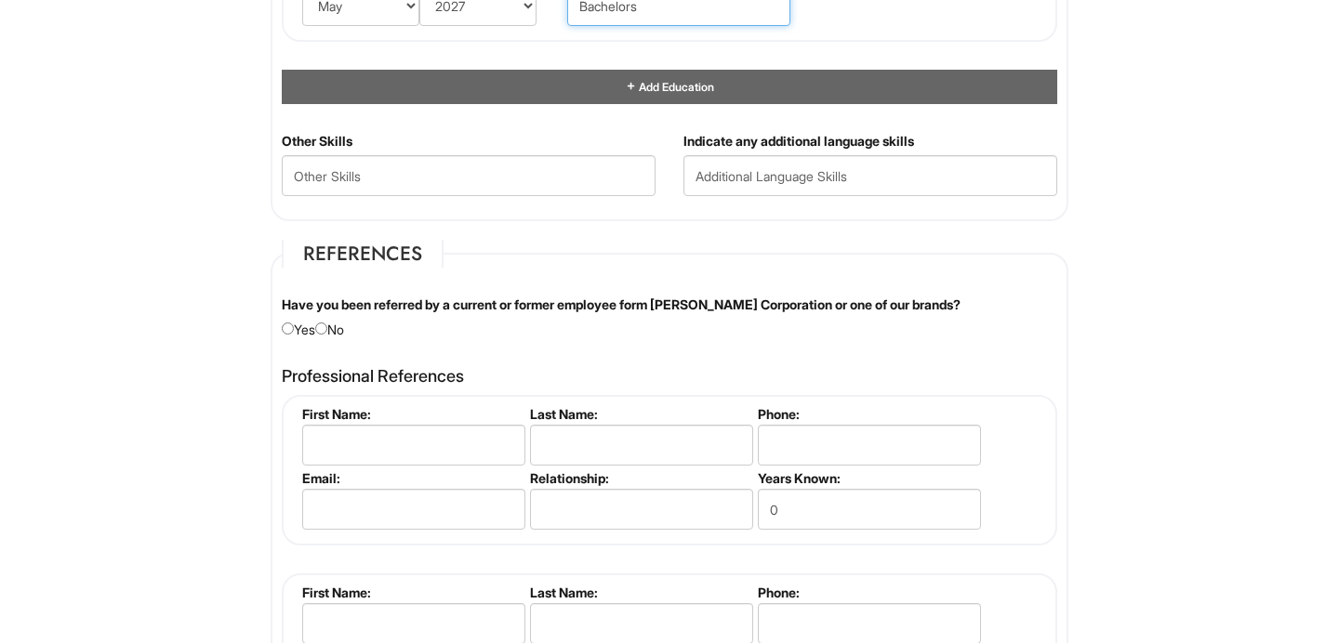
scroll to position [1983, 0]
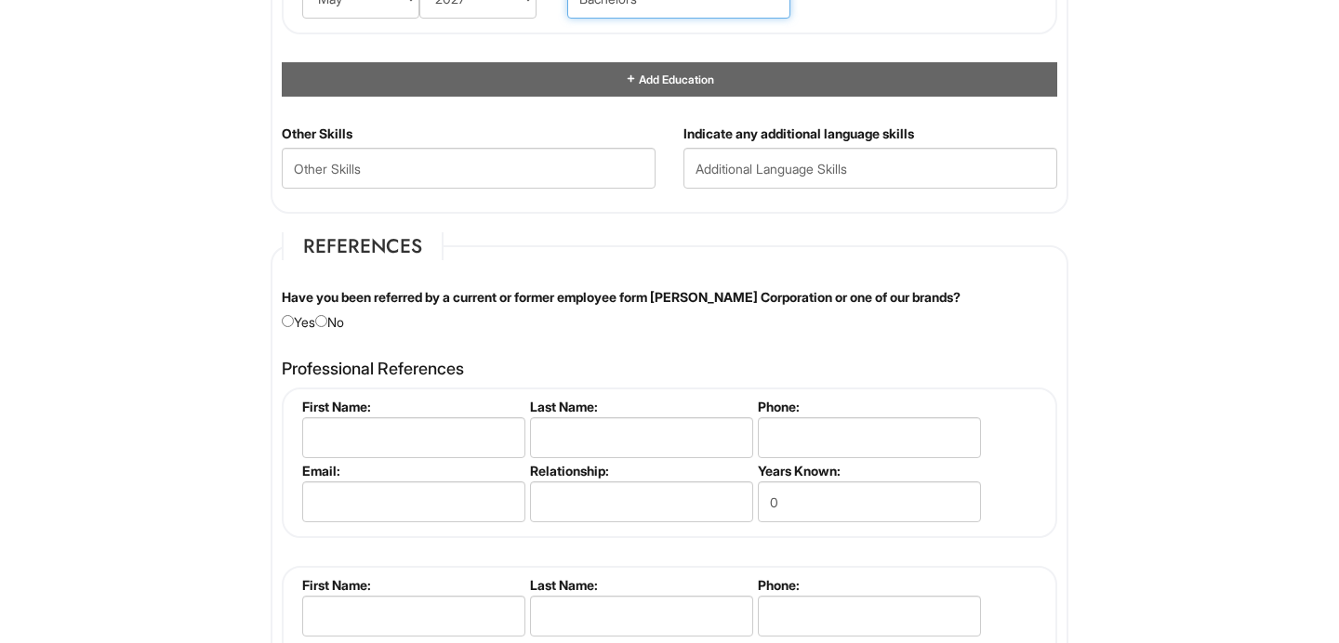
type input "Bachelors"
